Goal: Information Seeking & Learning: Find specific fact

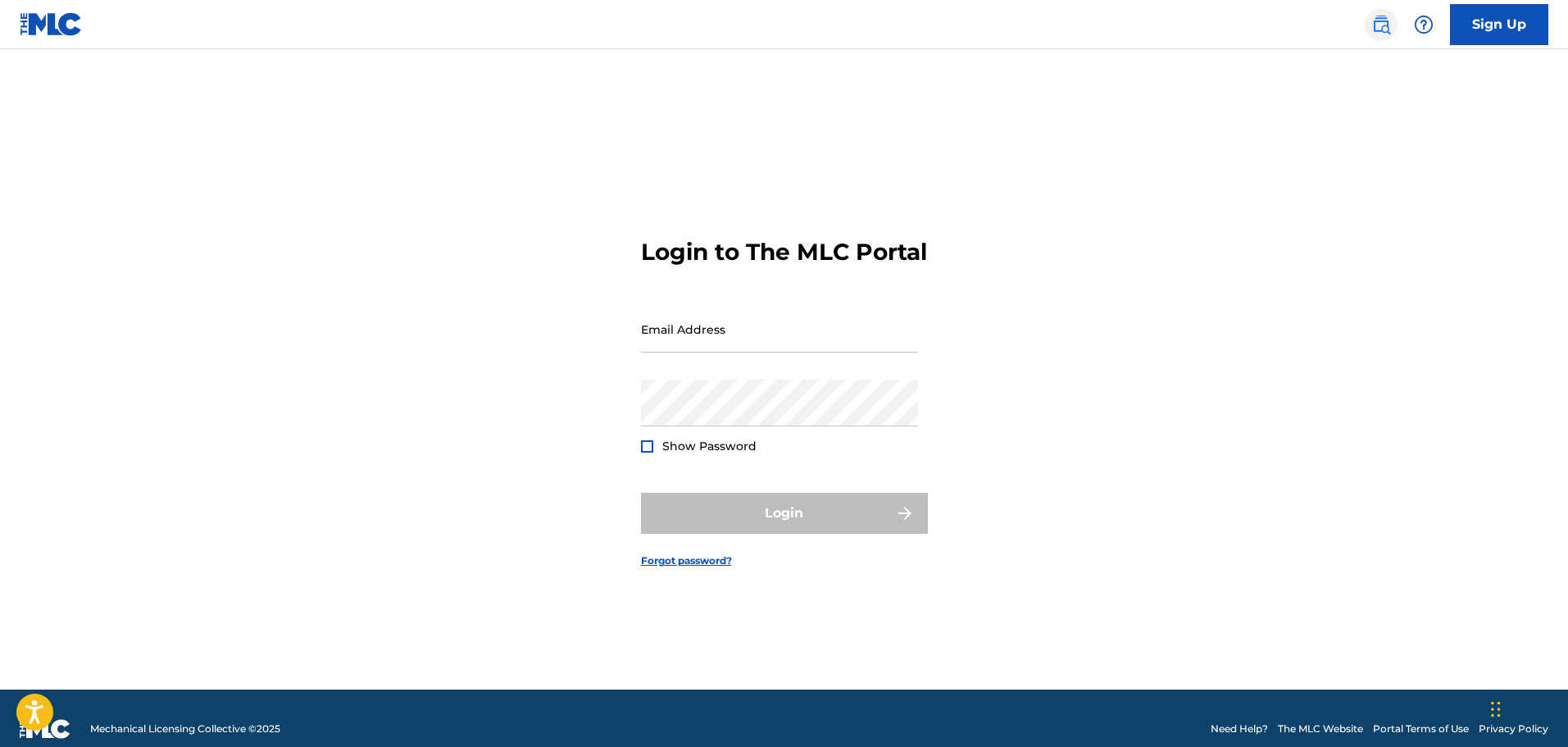
drag, startPoint x: 1384, startPoint y: 23, endPoint x: 1375, endPoint y: 36, distance: 15.8
click at [1384, 23] on img at bounding box center [1382, 25] width 20 height 20
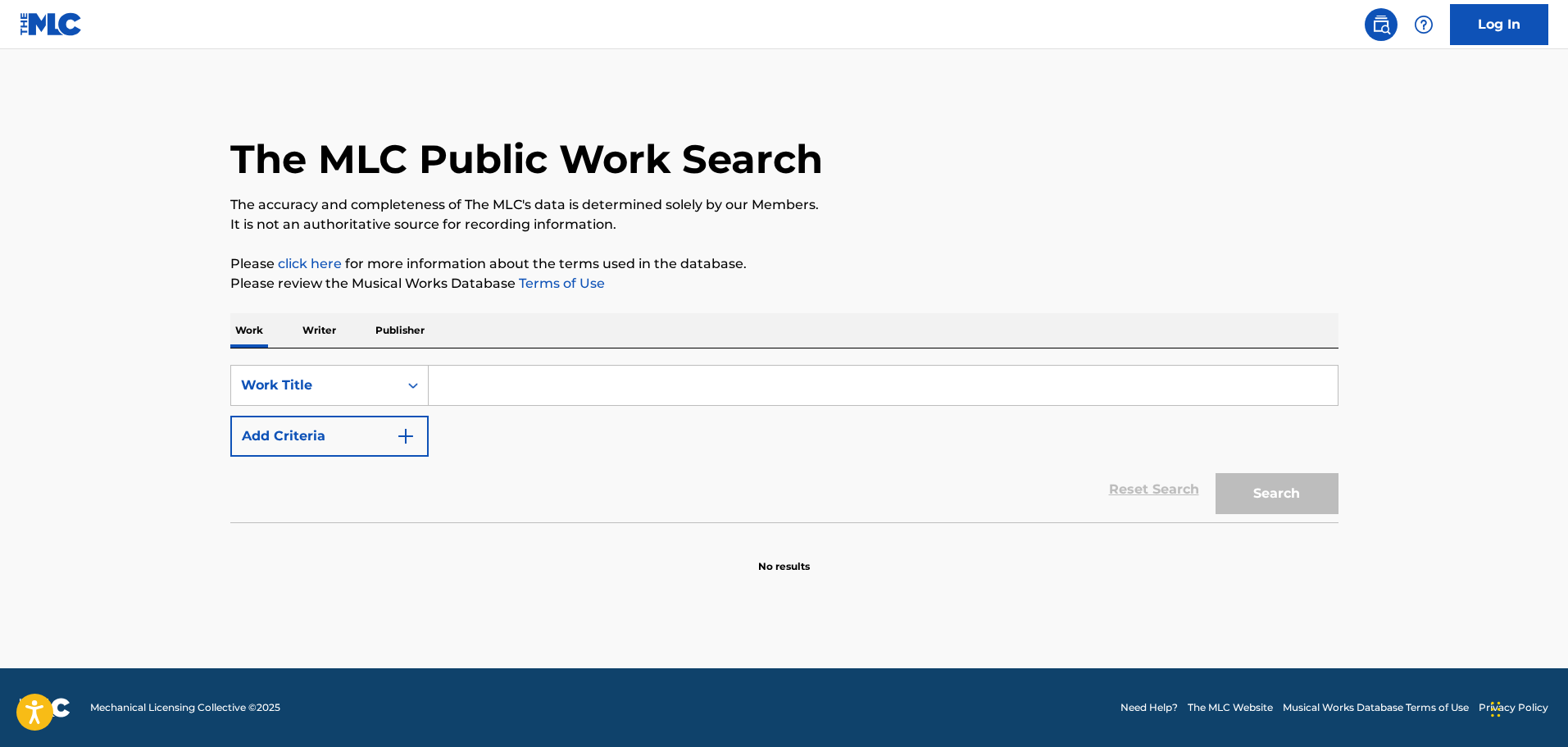
click at [529, 380] on input "Search Form" at bounding box center [883, 385] width 909 height 39
type input "drink with you"
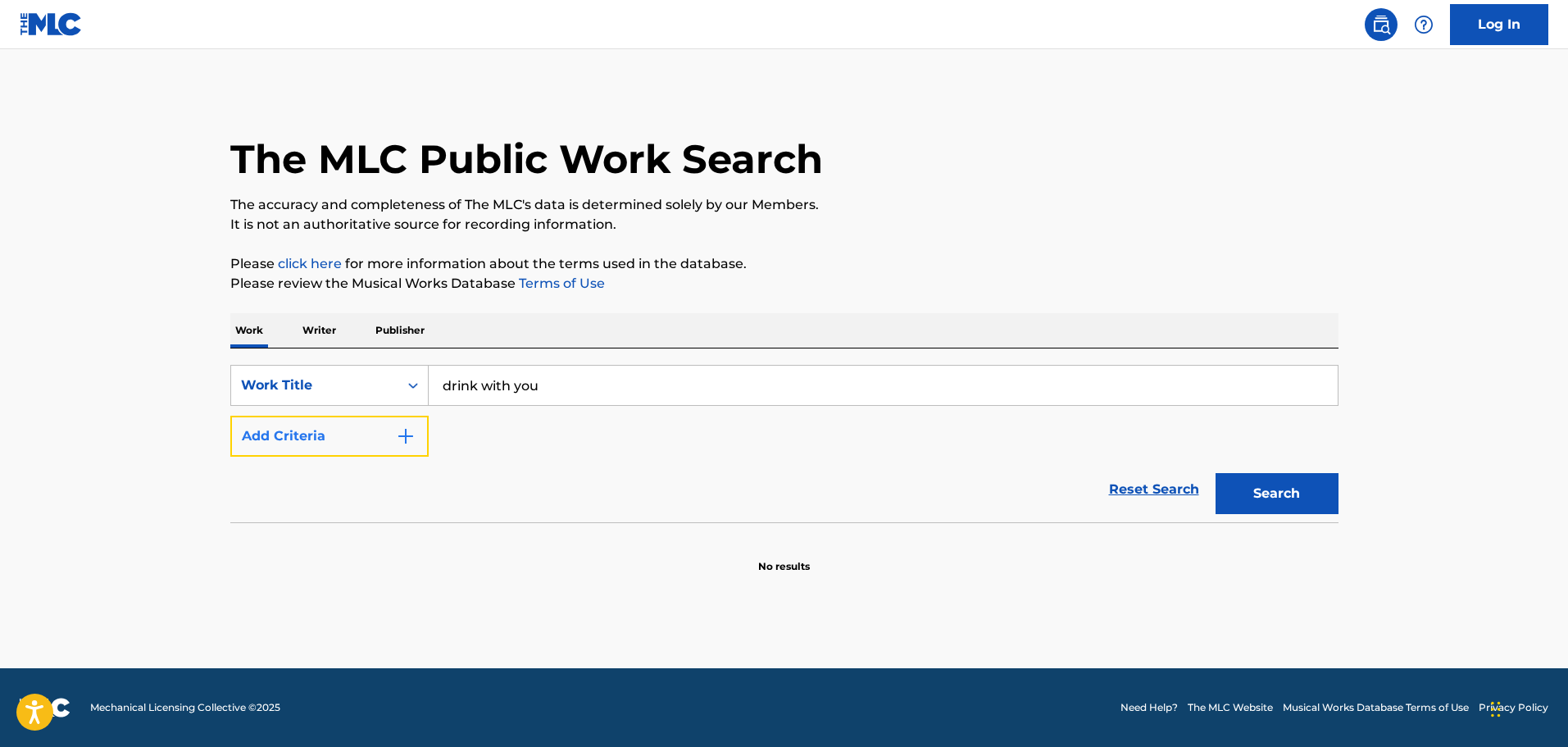
click at [302, 432] on button "Add Criteria" at bounding box center [329, 436] width 198 height 41
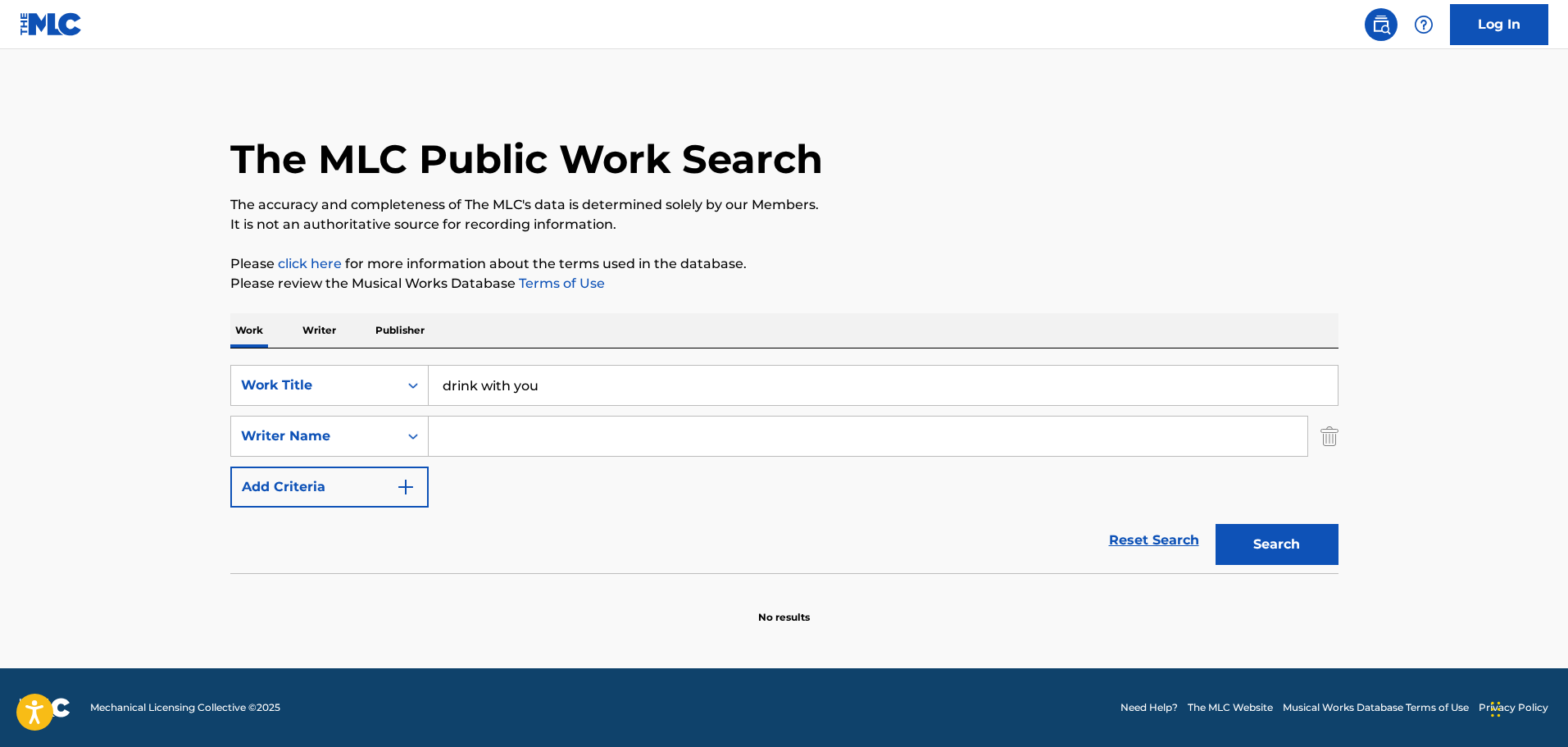
drag, startPoint x: 484, startPoint y: 451, endPoint x: 623, endPoint y: 452, distance: 139.0
click at [486, 445] on input "Search Form" at bounding box center [868, 436] width 879 height 39
paste input "Weisband"
type input "Weisband"
click at [1274, 550] on button "Search" at bounding box center [1277, 544] width 123 height 41
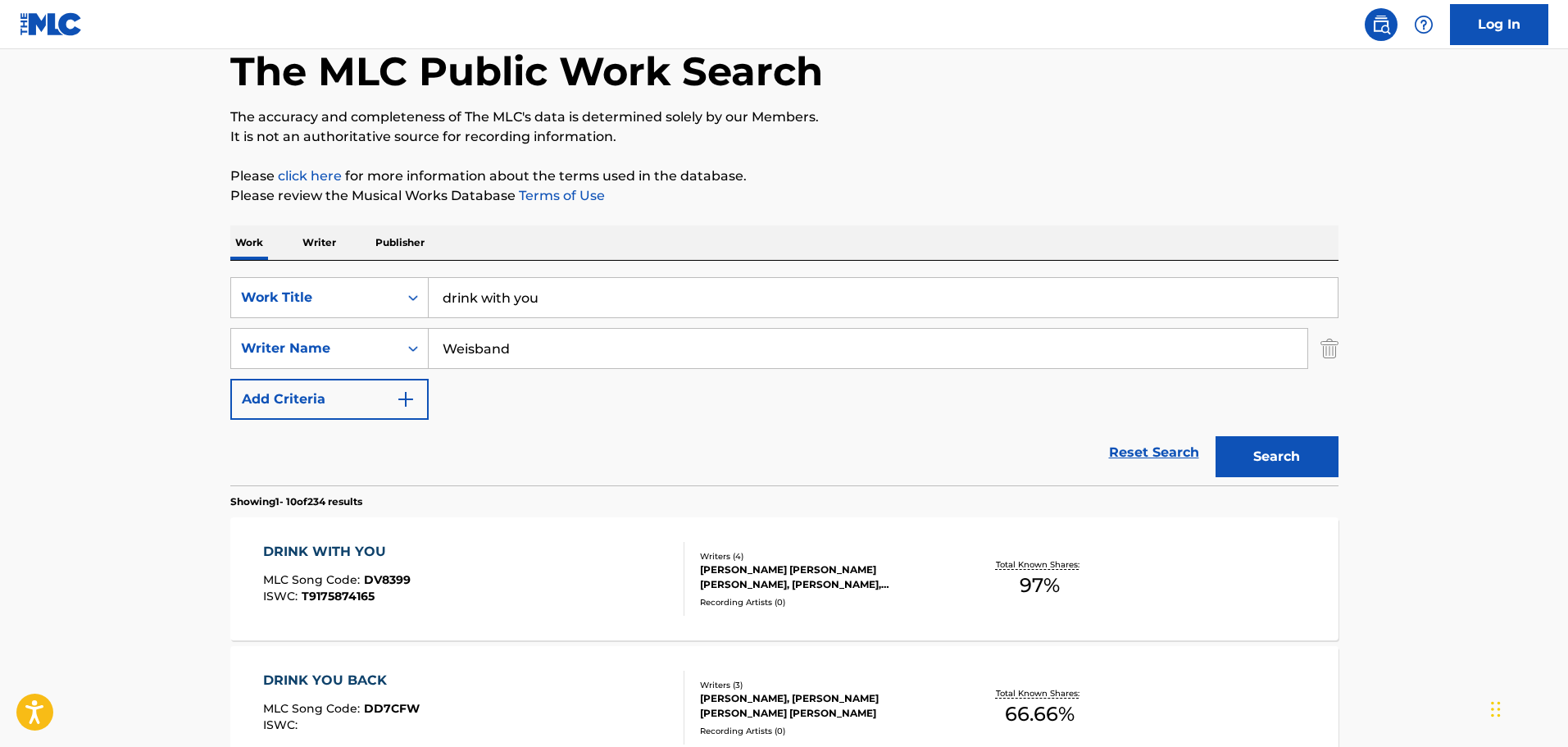
scroll to position [164, 0]
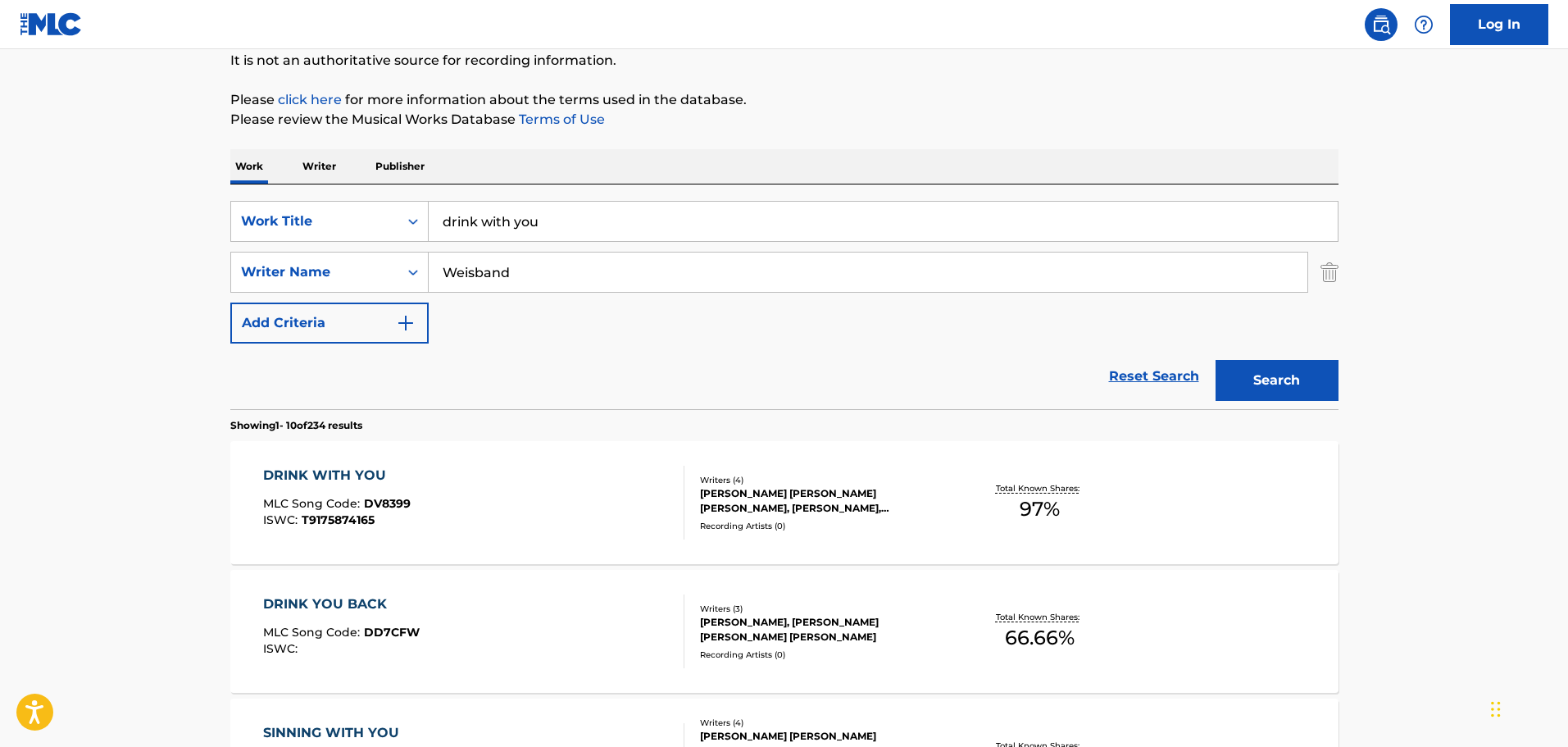
click at [529, 493] on div "DRINK WITH YOU MLC Song Code : DV8399 ISWC : T9175874165" at bounding box center [473, 503] width 421 height 74
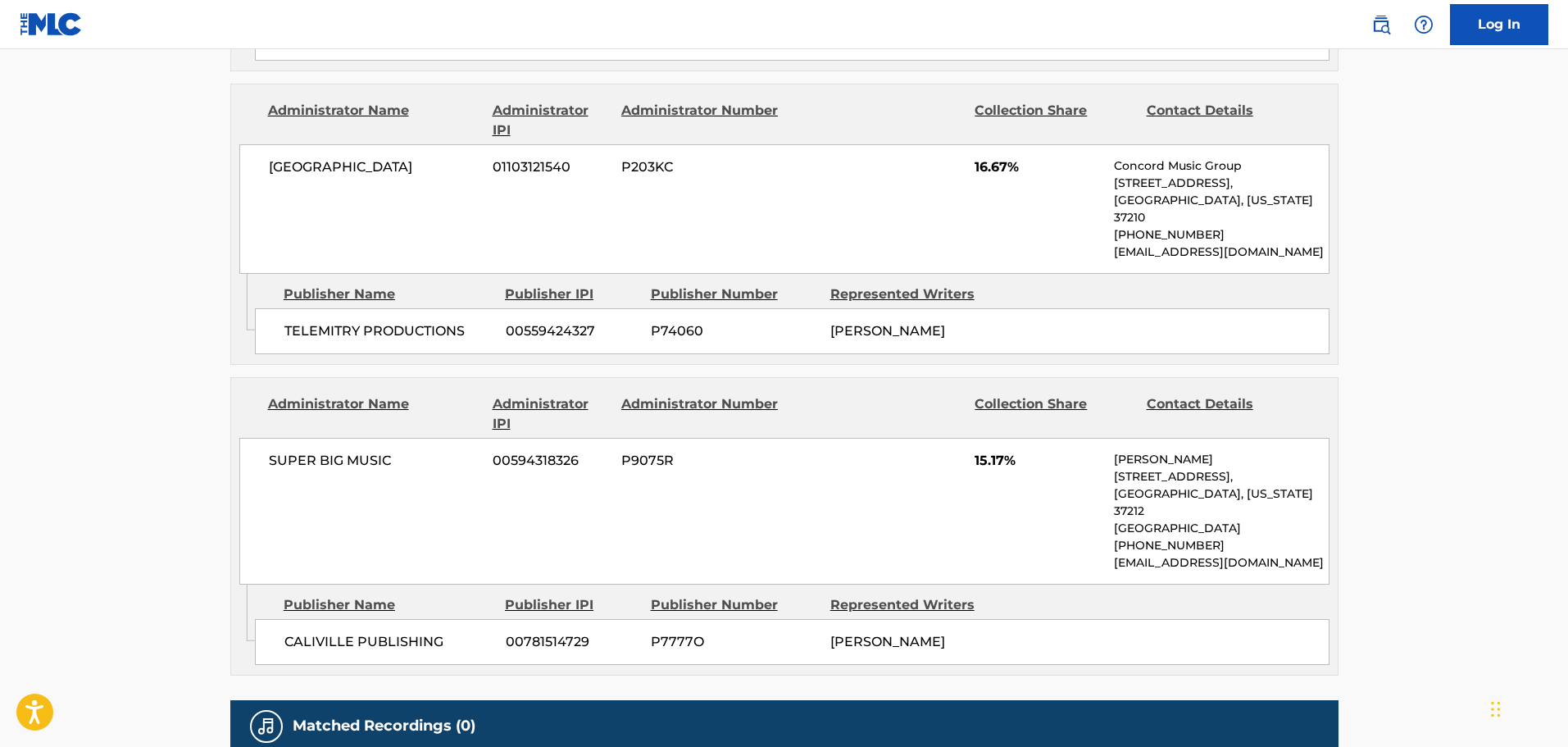
scroll to position [1723, 0]
